Goal: Task Accomplishment & Management: Complete application form

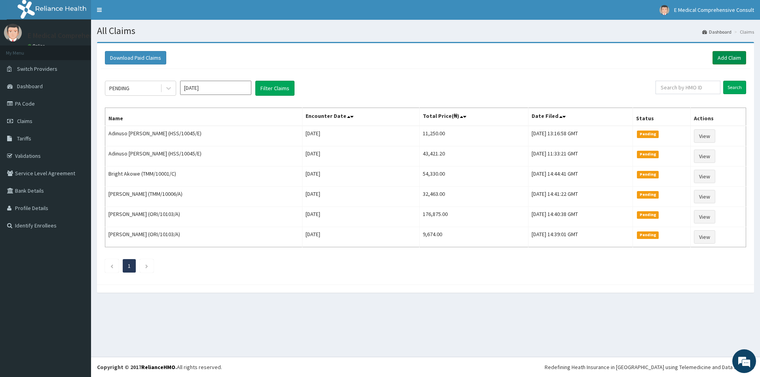
click at [720, 56] on link "Add Claim" at bounding box center [730, 57] width 34 height 13
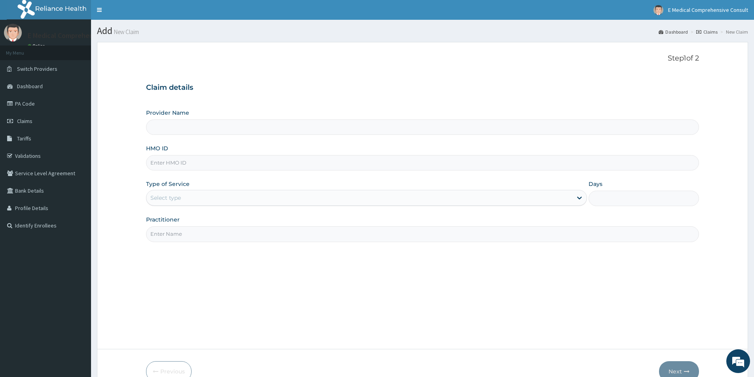
type input "E Medical Comprehensive Consult"
click at [194, 166] on input "HMO ID" at bounding box center [422, 162] width 553 height 15
paste input "HSS/10045/E"
type input "HSS/10045/E"
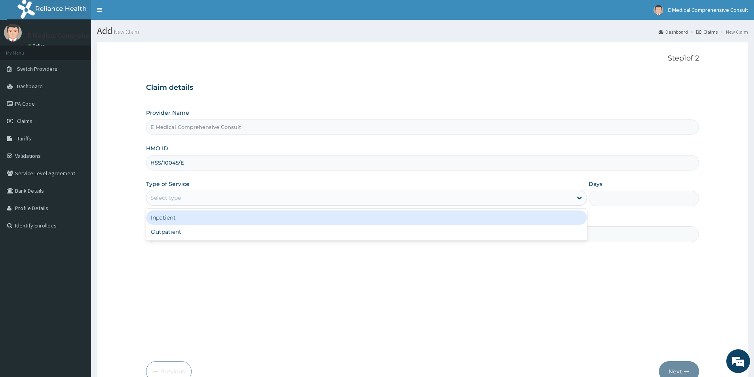
click at [180, 197] on div "Select type" at bounding box center [165, 198] width 30 height 8
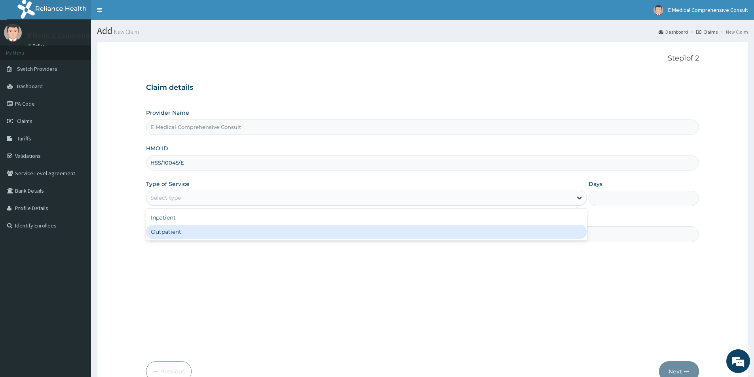
click at [168, 234] on div "Outpatient" at bounding box center [366, 232] width 441 height 14
type input "1"
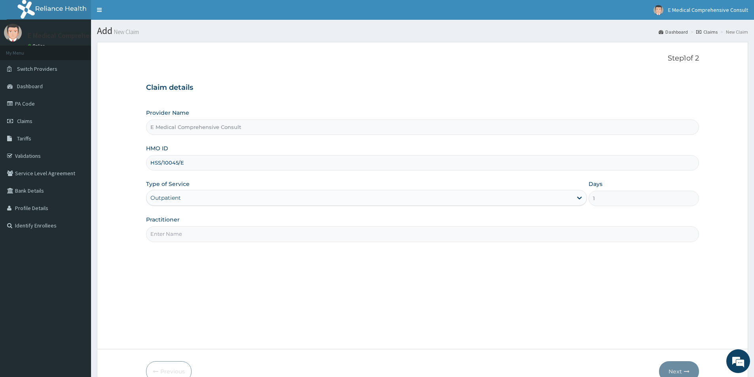
click at [175, 232] on input "Practitioner" at bounding box center [422, 234] width 553 height 15
type input "DR. OKAFOR"
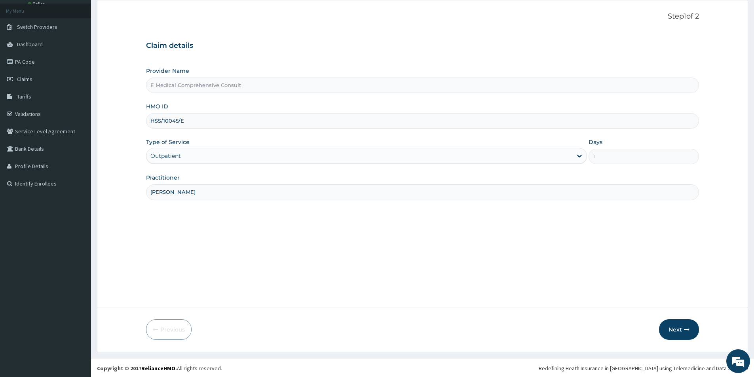
scroll to position [43, 0]
click at [676, 325] on button "Next" at bounding box center [679, 328] width 40 height 21
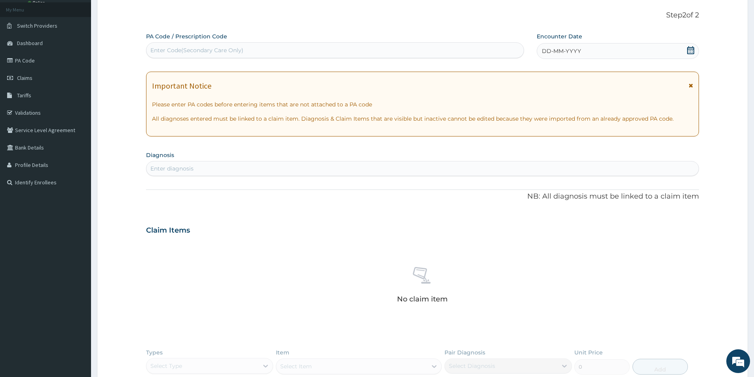
click at [240, 51] on div "Enter Code(Secondary Care Only)" at bounding box center [196, 50] width 93 height 8
paste input "PA/99B2B3"
type input "PA/99B2B3"
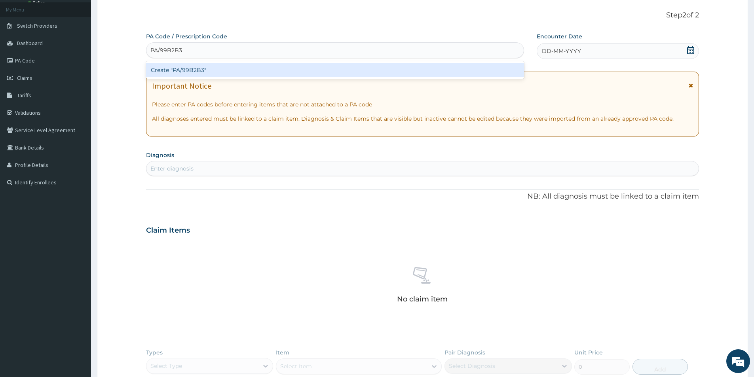
click at [272, 70] on div "Create "PA/99B2B3"" at bounding box center [335, 70] width 378 height 14
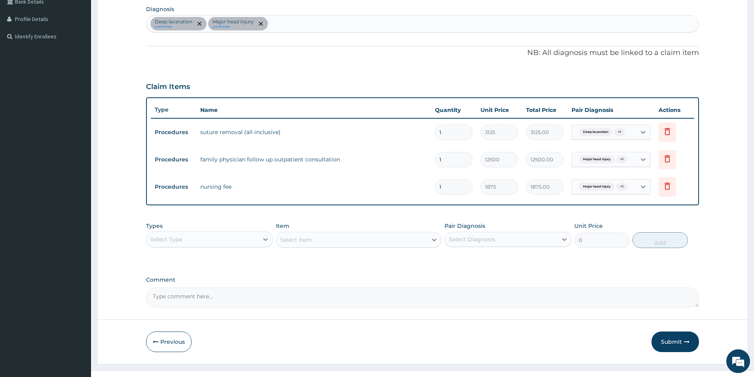
scroll to position [203, 0]
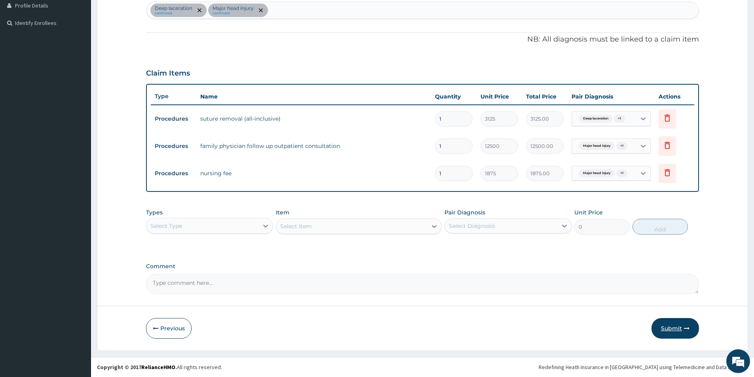
click at [676, 327] on button "Submit" at bounding box center [676, 328] width 48 height 21
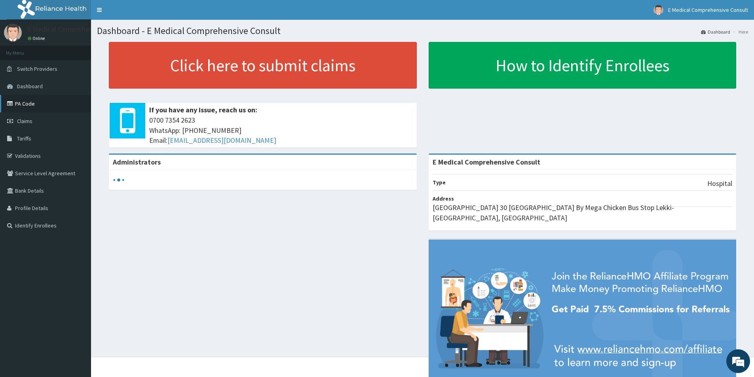
click at [27, 103] on link "PA Code" at bounding box center [45, 103] width 91 height 17
